Goal: Complete application form: Complete application form

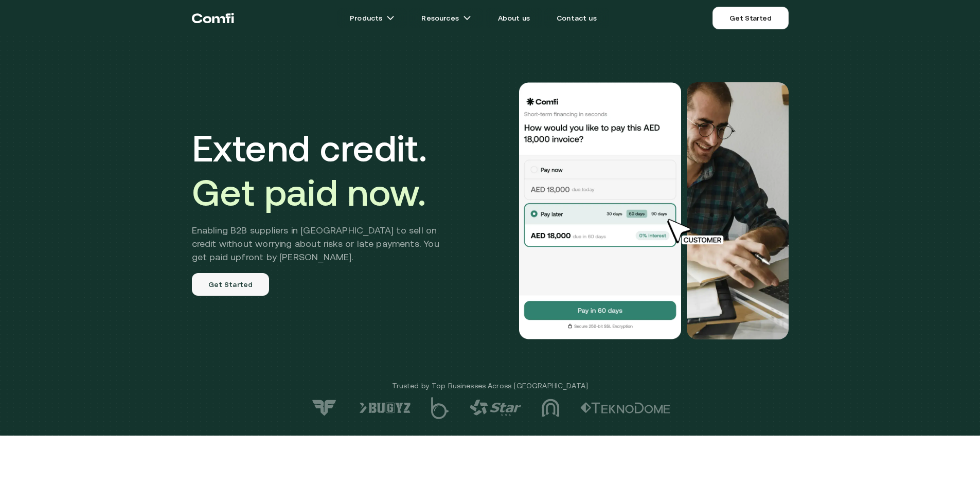
click at [245, 291] on link "Get Started" at bounding box center [231, 284] width 78 height 23
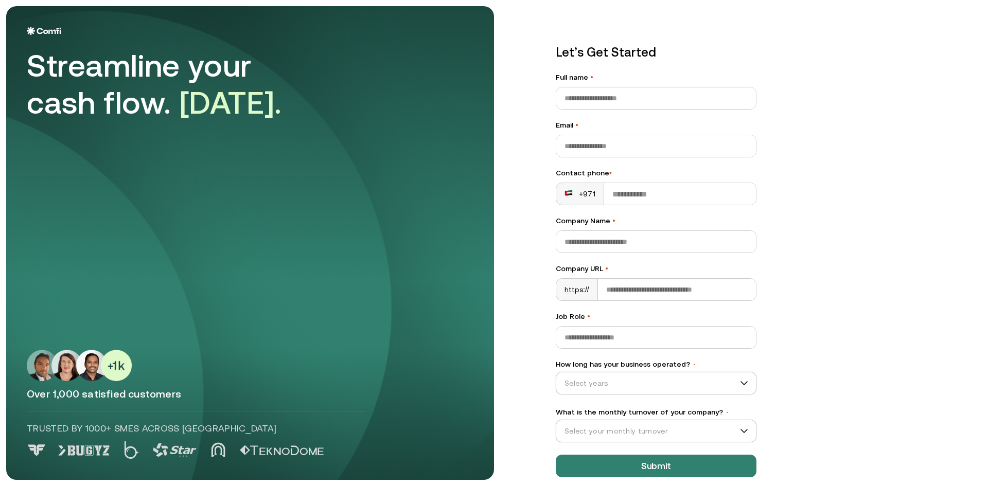
scroll to position [12, 0]
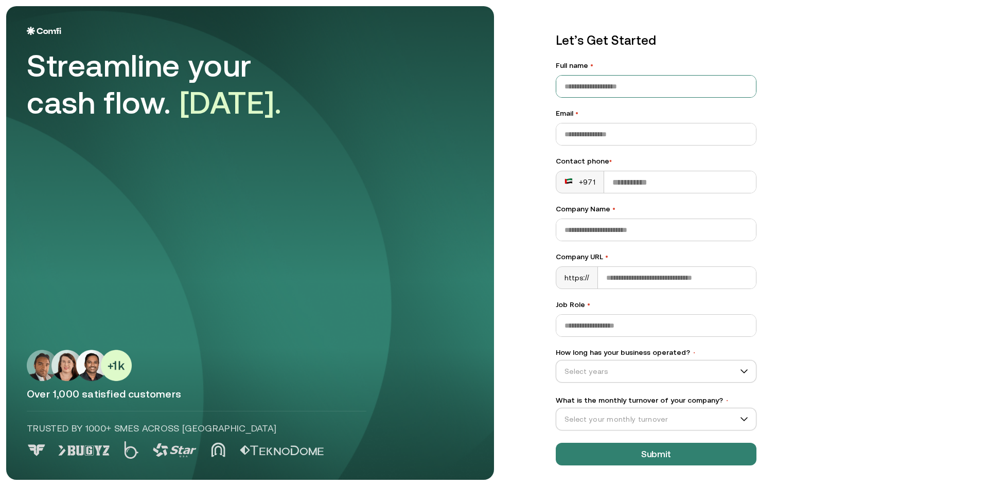
click at [656, 96] on input "Full name •" at bounding box center [656, 87] width 200 height 22
click at [645, 270] on input "Company URL •" at bounding box center [677, 278] width 158 height 22
click at [638, 324] on input "Job Role •" at bounding box center [656, 326] width 200 height 22
click at [631, 373] on input "How long has your business operated? •" at bounding box center [651, 371] width 190 height 15
click at [631, 374] on input "How long has your business operated? •" at bounding box center [651, 371] width 190 height 15
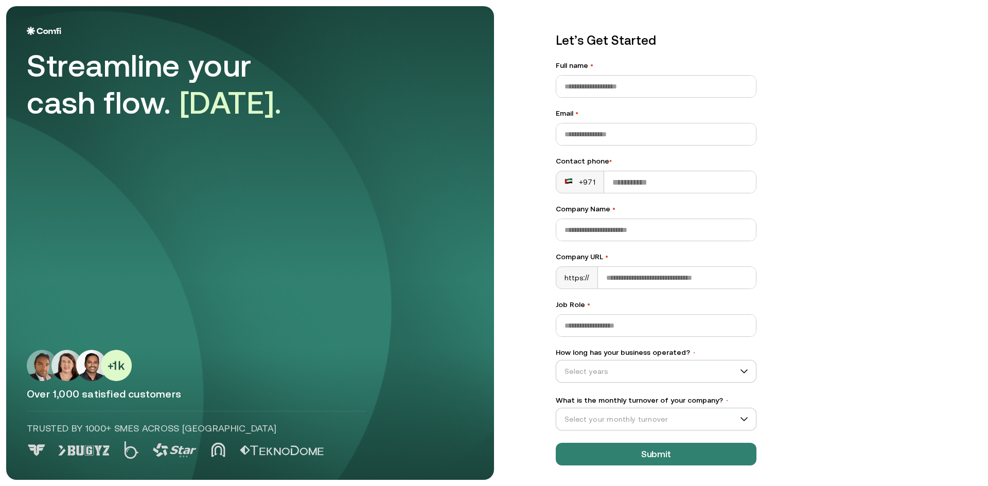
click at [840, 295] on div "Let’s Get Started Full name • Email • Contact phone • +971 Company Name • Compa…" at bounding box center [758, 231] width 446 height 474
